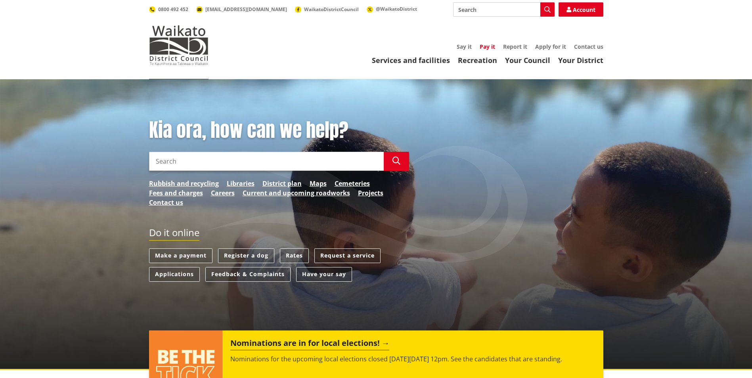
click at [491, 46] on link "Pay it" at bounding box center [487, 47] width 15 height 8
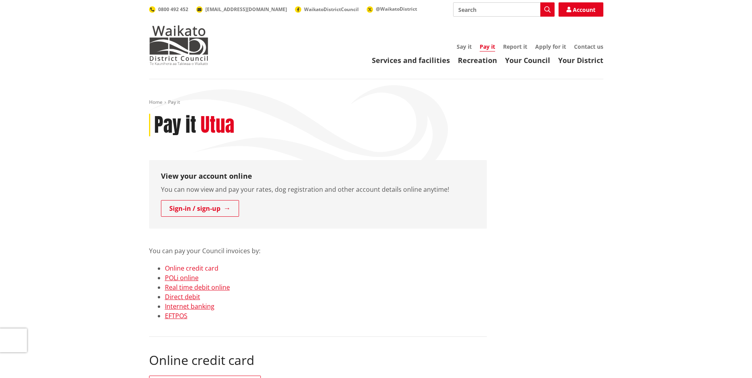
click at [197, 270] on link "Online credit card" at bounding box center [192, 268] width 54 height 9
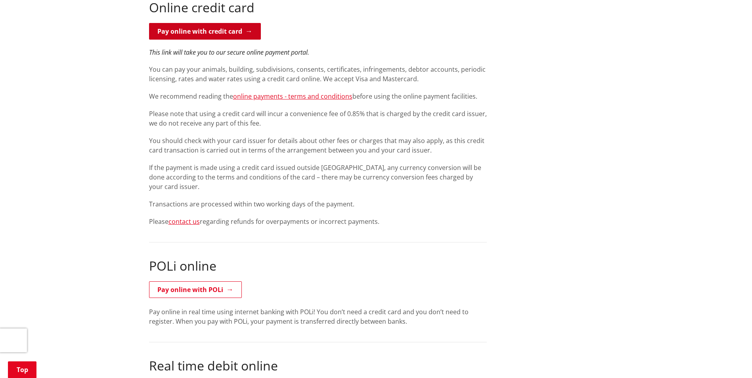
click at [211, 28] on link "Pay online with credit card" at bounding box center [205, 31] width 112 height 17
